Goal: Task Accomplishment & Management: Manage account settings

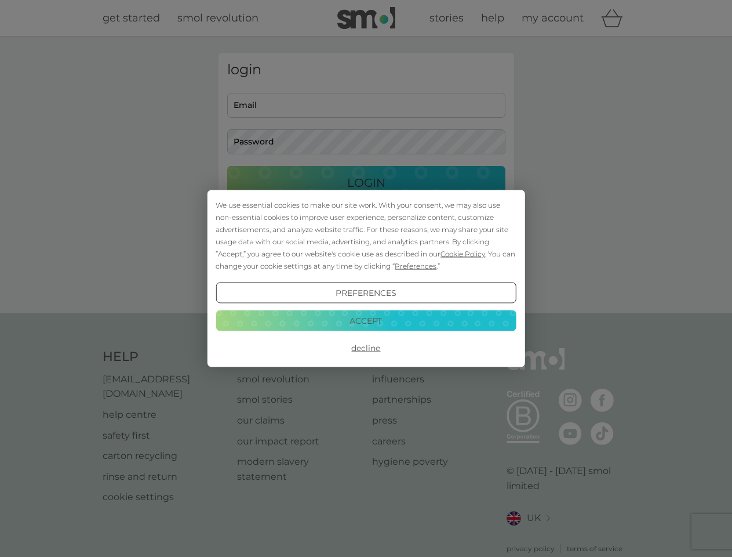
click at [463, 253] on span "Cookie Policy" at bounding box center [463, 253] width 45 height 9
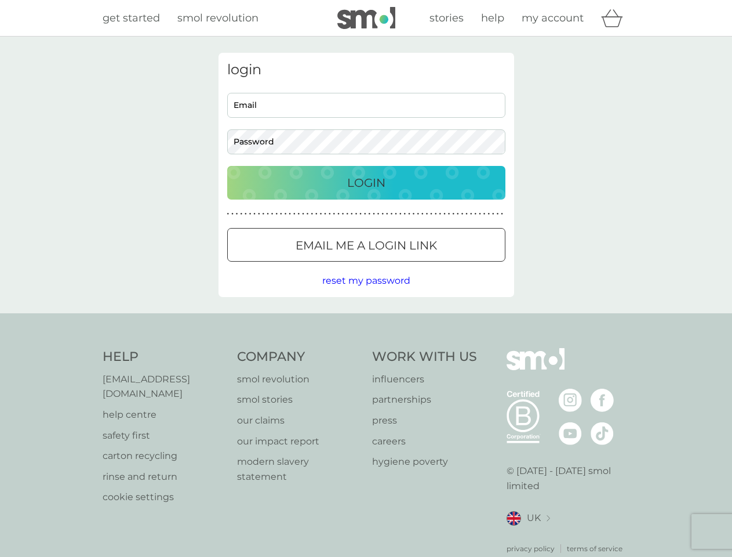
click at [415, 266] on div "login Email Password Login ● ● ● ● ● ● ● ● ● ● ● ● ● ● ● ● ● ● ● ● ● ● ● ● ● ● …" at bounding box center [367, 175] width 296 height 244
click at [366, 293] on div "login Email Password Login ● ● ● ● ● ● ● ● ● ● ● ● ● ● ● ● ● ● ● ● ● ● ● ● ● ● …" at bounding box center [367, 175] width 296 height 244
click at [366, 348] on div "Help [EMAIL_ADDRESS][DOMAIN_NAME] help centre safety first carton recycling rin…" at bounding box center [367, 451] width 528 height 206
click at [366, 320] on div "Help [EMAIL_ADDRESS][DOMAIN_NAME] help centre safety first carton recycling rin…" at bounding box center [366, 450] width 732 height 275
